Goal: Transaction & Acquisition: Purchase product/service

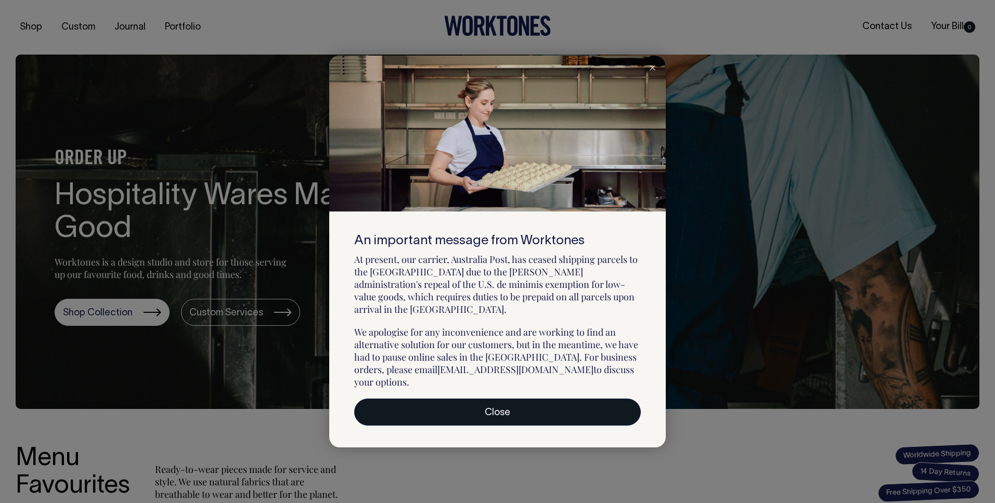
click at [473, 399] on link "Close" at bounding box center [497, 412] width 287 height 27
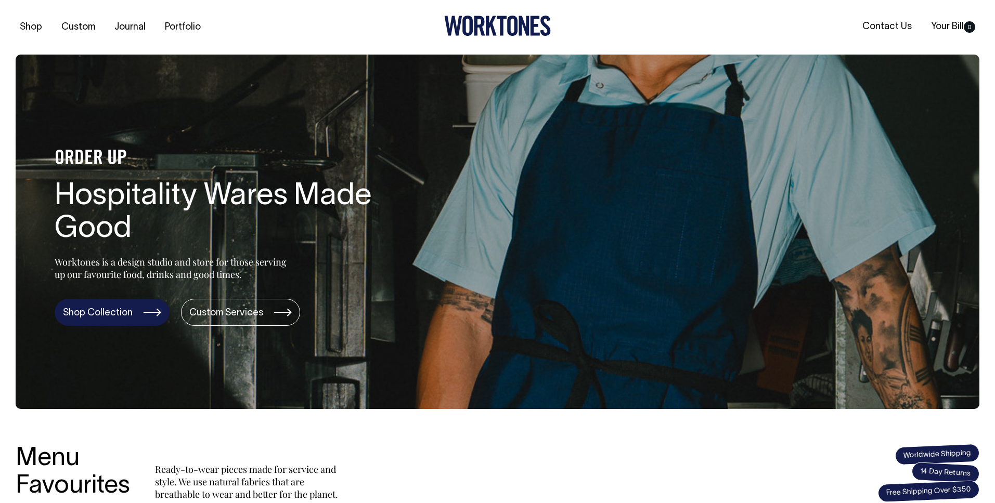
click at [102, 317] on link "Shop Collection" at bounding box center [112, 312] width 115 height 27
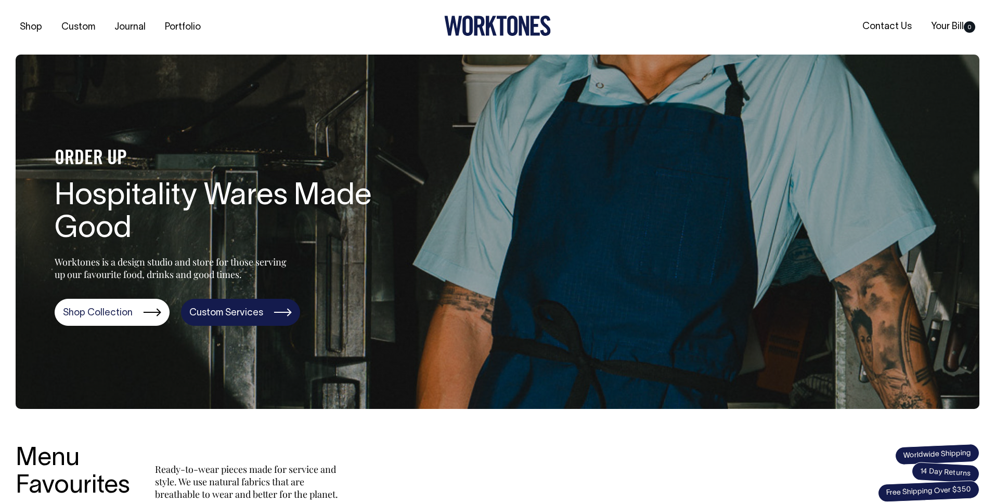
click at [235, 314] on link "Custom Services" at bounding box center [240, 312] width 119 height 27
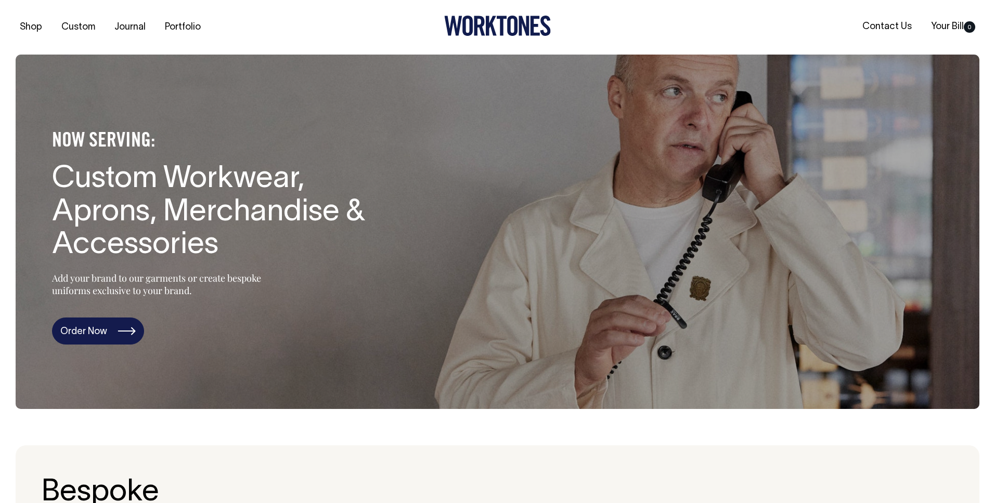
click at [110, 331] on link "Order Now" at bounding box center [98, 331] width 92 height 27
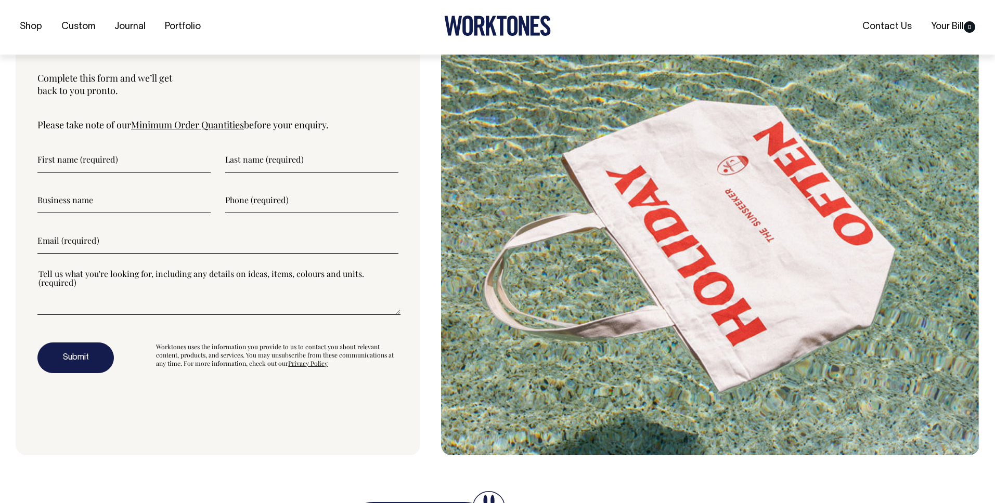
scroll to position [3637, 0]
